Goal: Navigation & Orientation: Find specific page/section

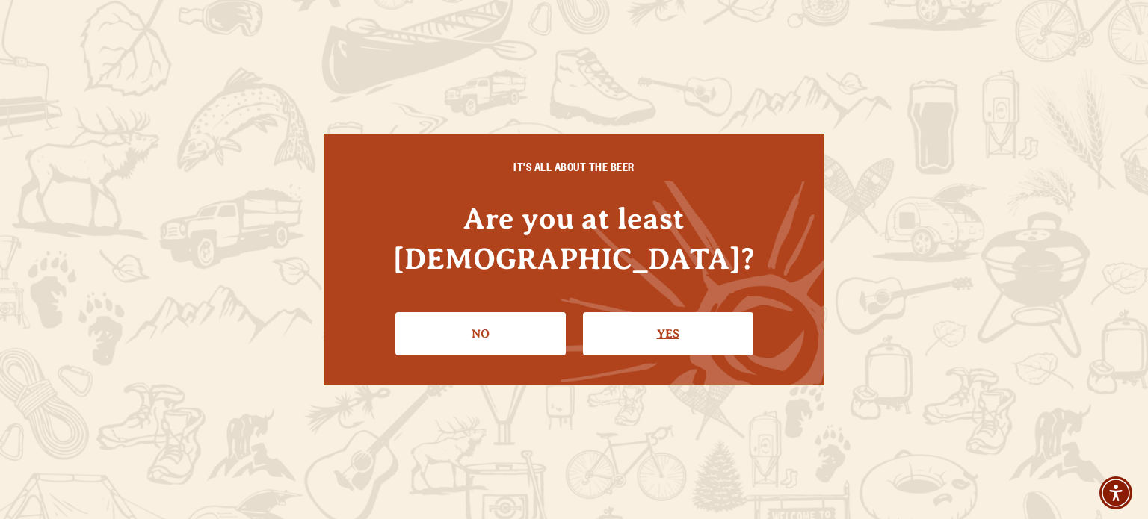
click at [680, 312] on link "Yes" at bounding box center [668, 333] width 170 height 43
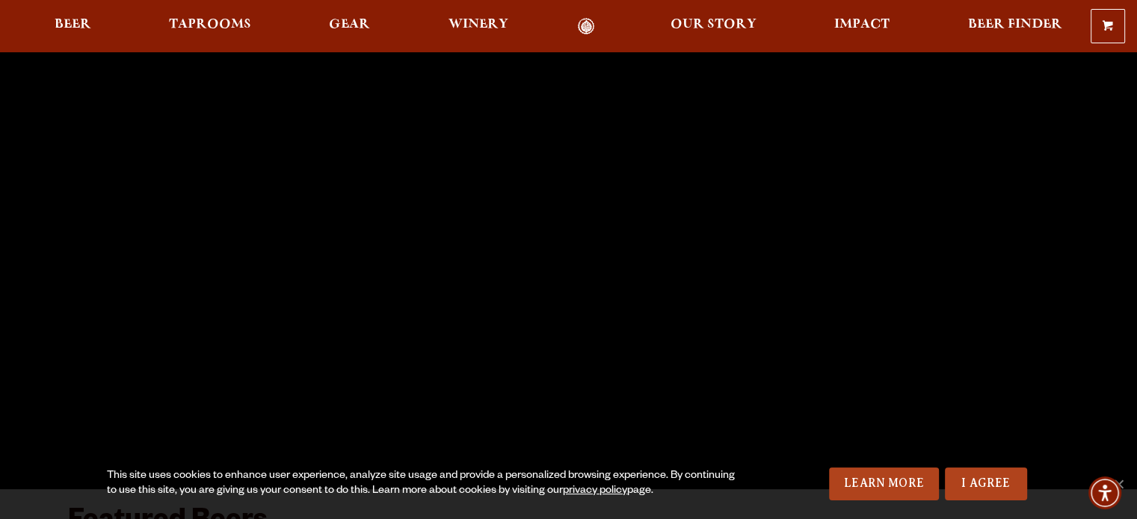
scroll to position [156, 0]
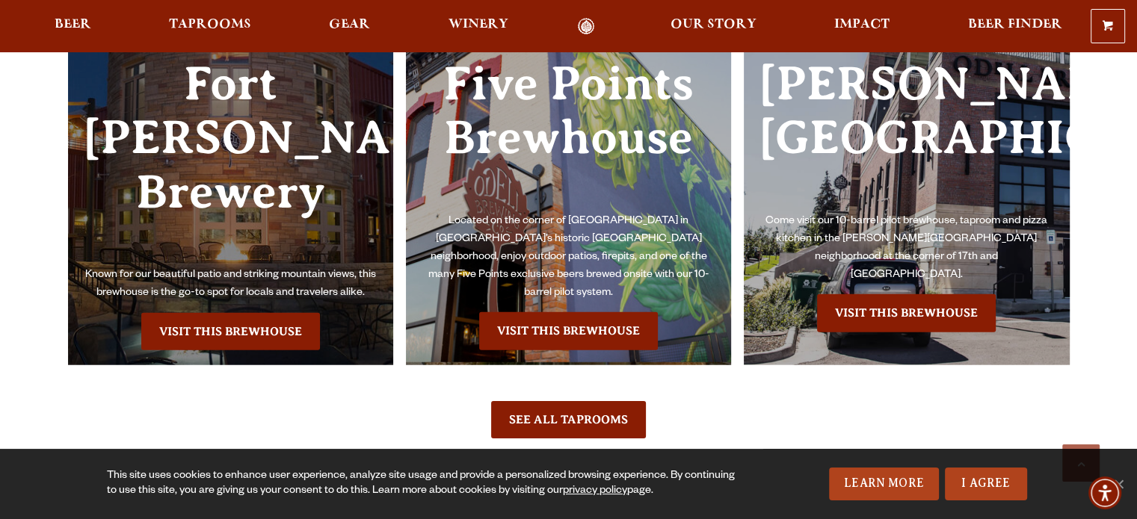
scroll to position [3408, 0]
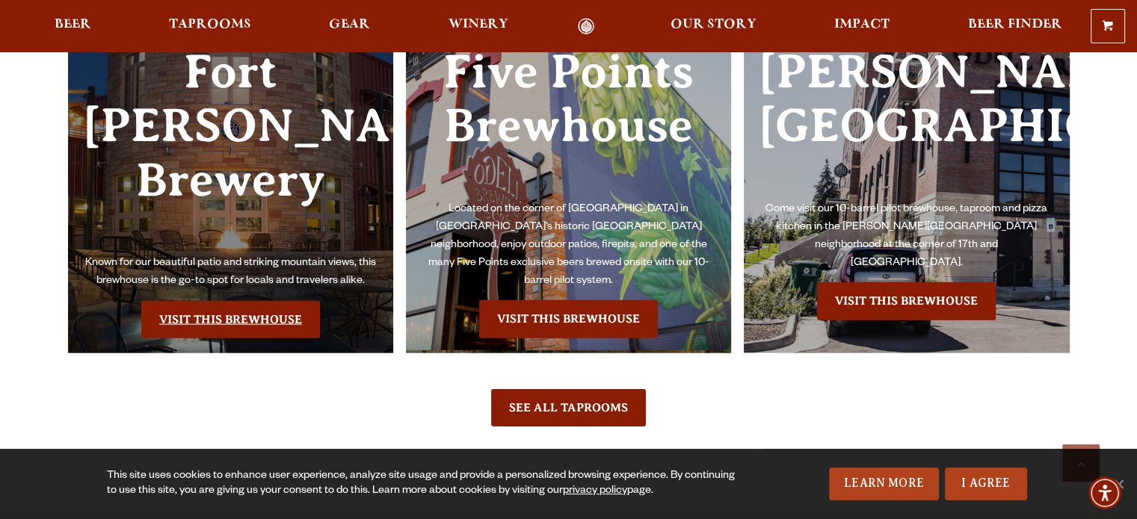
click at [232, 301] on link "Visit this Brewhouse" at bounding box center [230, 319] width 179 height 37
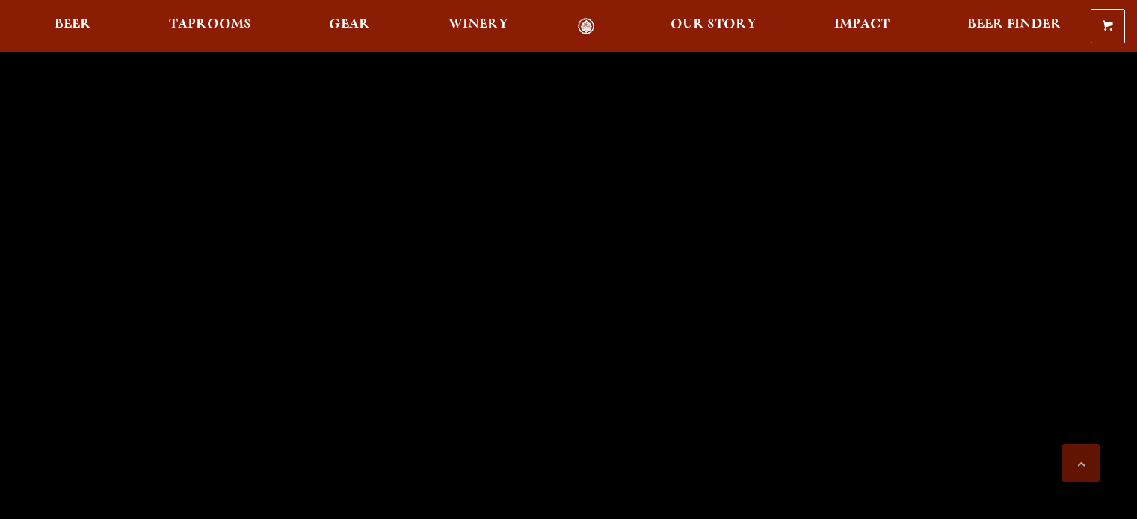
scroll to position [3408, 0]
